Goal: Task Accomplishment & Management: Manage account settings

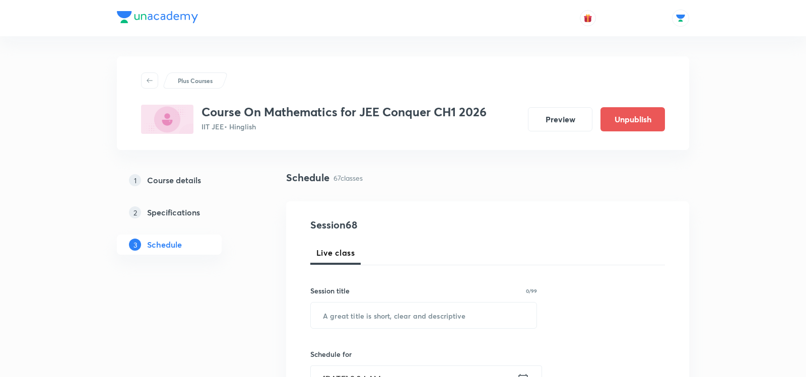
scroll to position [5630, 0]
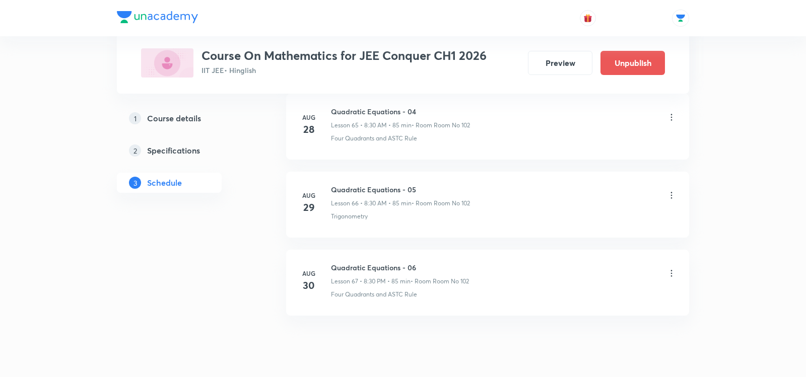
click at [676, 269] on icon at bounding box center [672, 274] width 10 height 10
click at [581, 266] on p "Edit" at bounding box center [580, 266] width 13 height 11
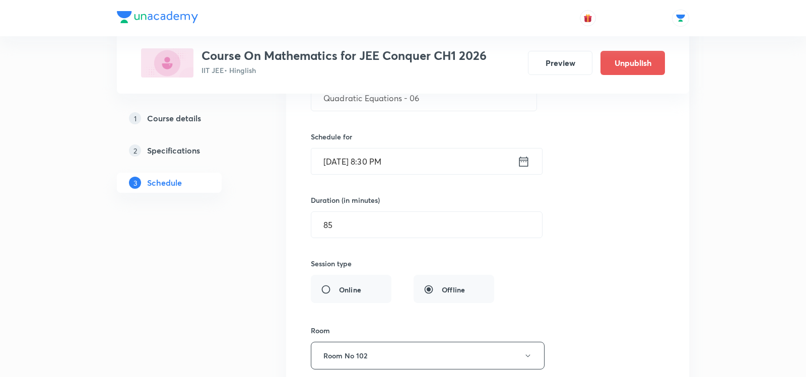
scroll to position [5370, 0]
click at [527, 155] on icon at bounding box center [523, 162] width 13 height 14
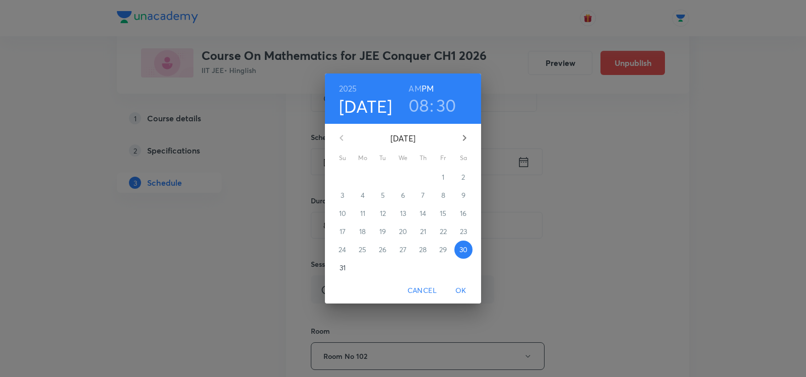
click at [415, 85] on h6 "AM" at bounding box center [415, 89] width 13 height 14
click at [465, 291] on span "OK" at bounding box center [461, 291] width 24 height 13
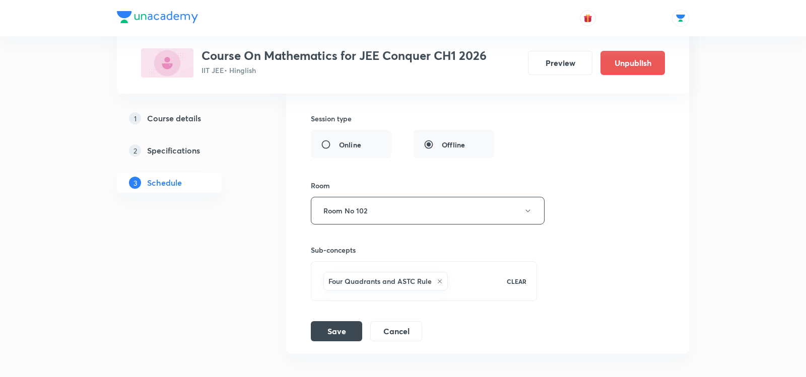
scroll to position [5553, 0]
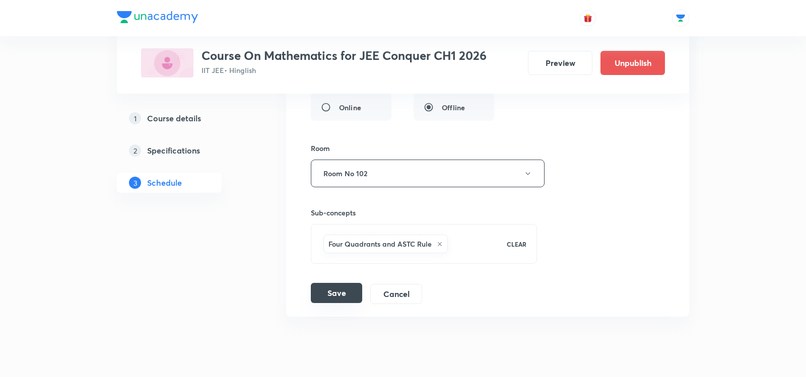
click at [327, 283] on button "Save" at bounding box center [336, 293] width 51 height 20
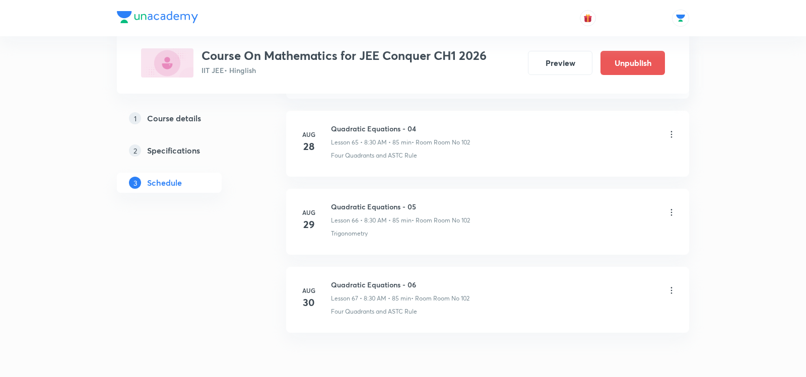
scroll to position [5630, 0]
